Goal: Complete application form

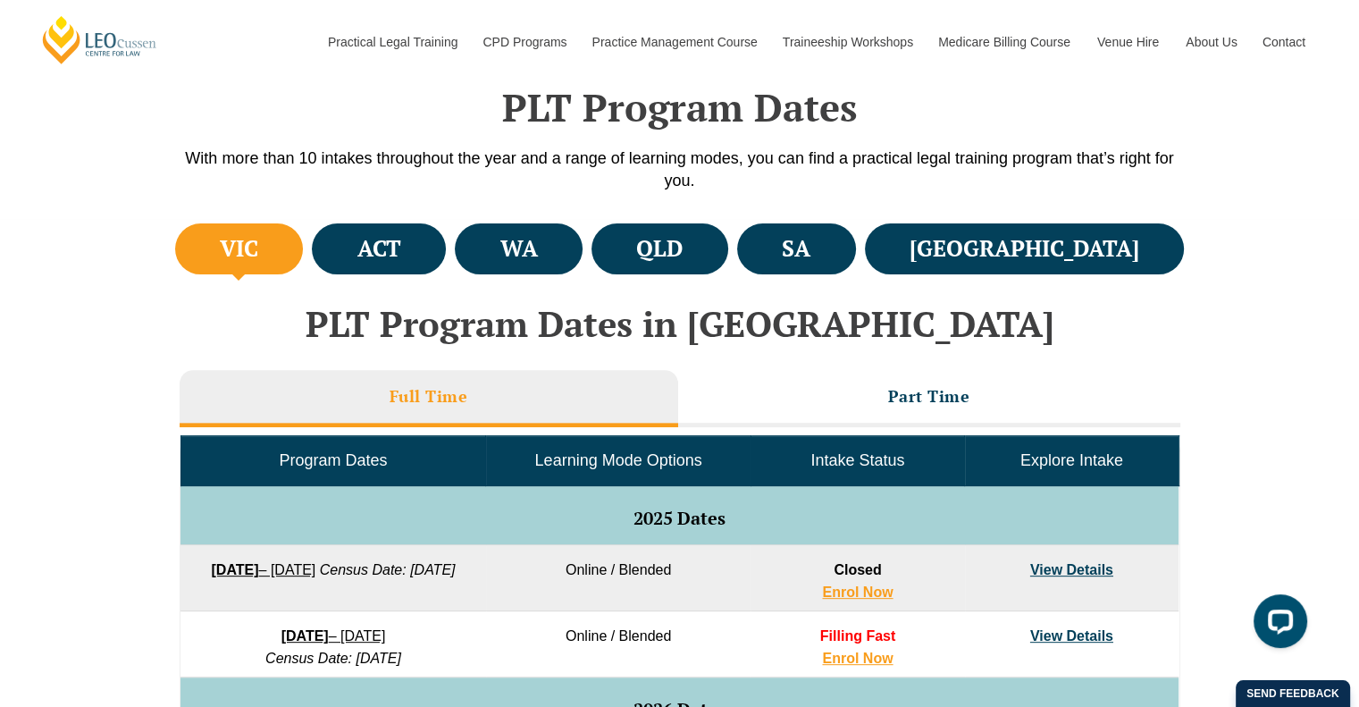
scroll to position [551, 0]
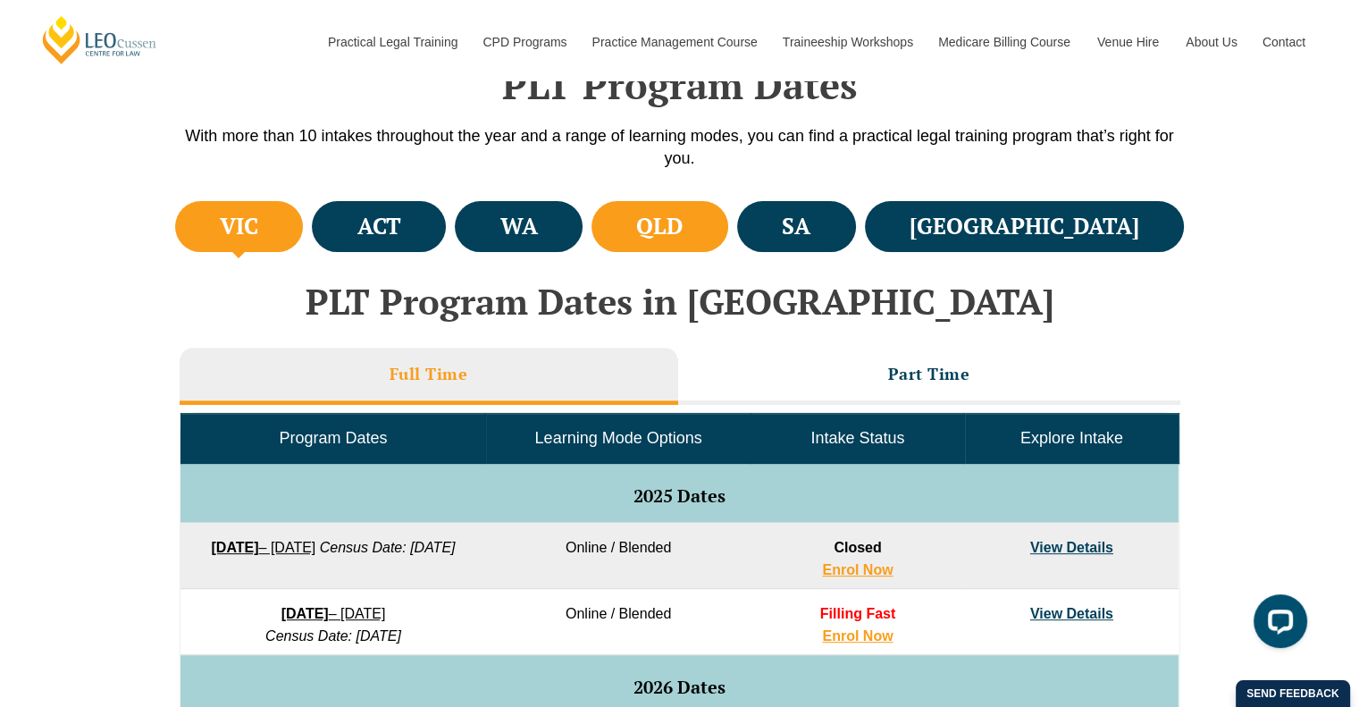
click at [710, 231] on li "QLD" at bounding box center [660, 226] width 137 height 51
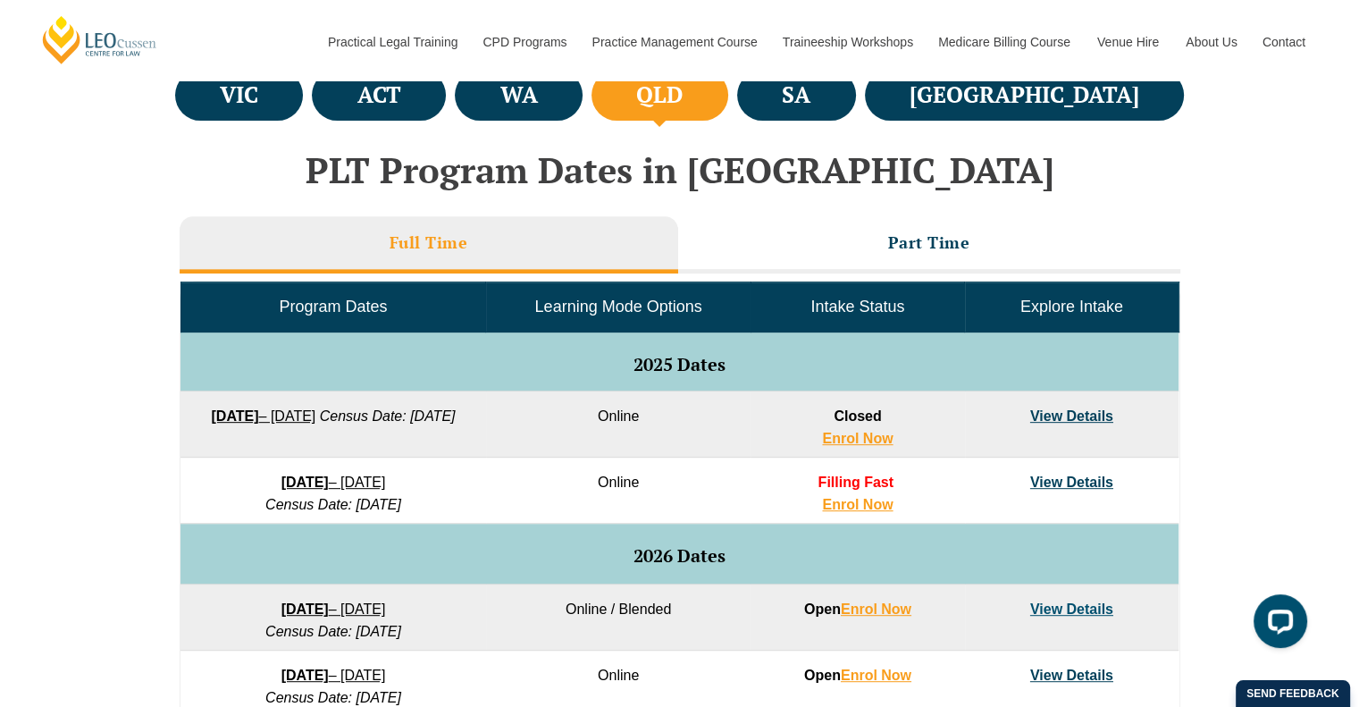
scroll to position [728, 0]
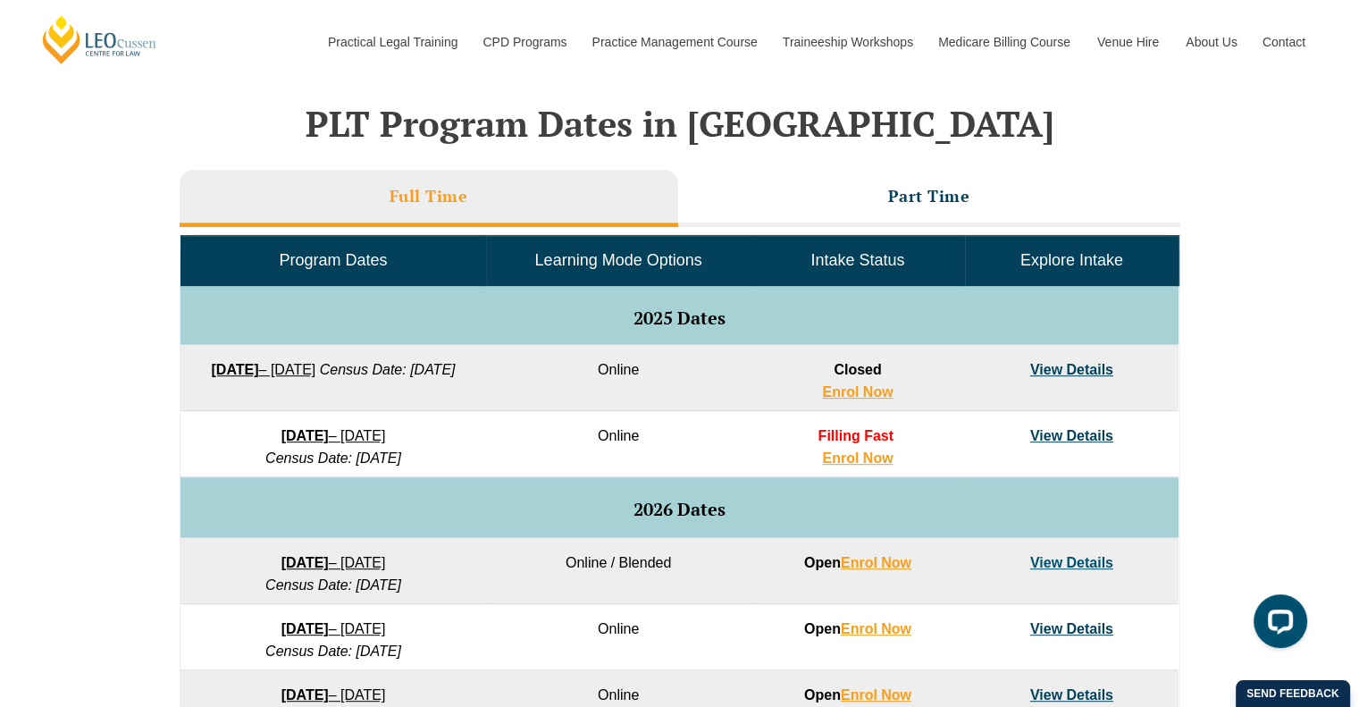
click at [44, 380] on div "VIC ACT WA QLD SA NSW PLT Program Dates in Victoria Full Time Part Time Program…" at bounding box center [679, 548] width 1359 height 1059
